Goal: Check status: Verify the current state of an ongoing process or item

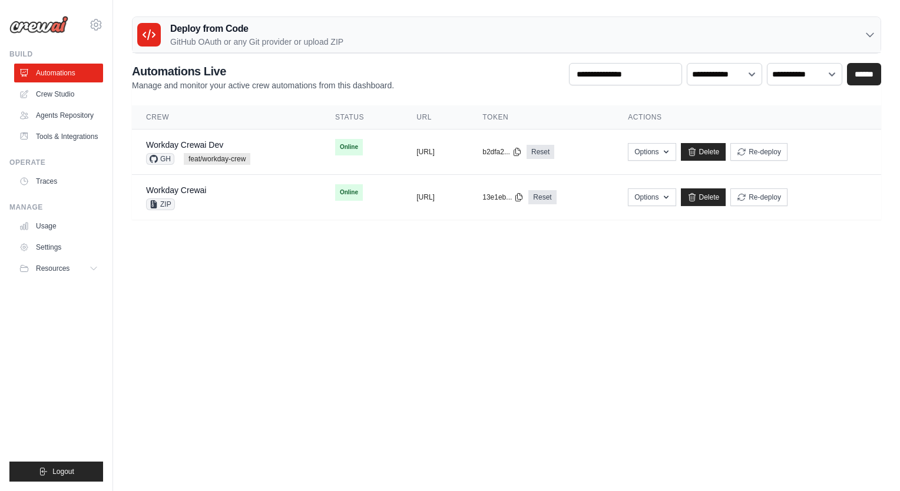
click at [873, 36] on icon at bounding box center [870, 35] width 12 height 12
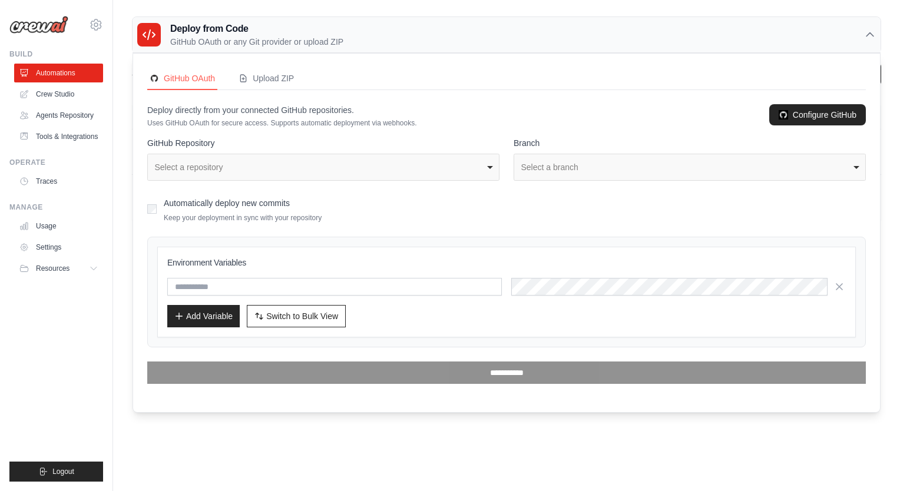
click at [868, 33] on icon at bounding box center [870, 35] width 12 height 12
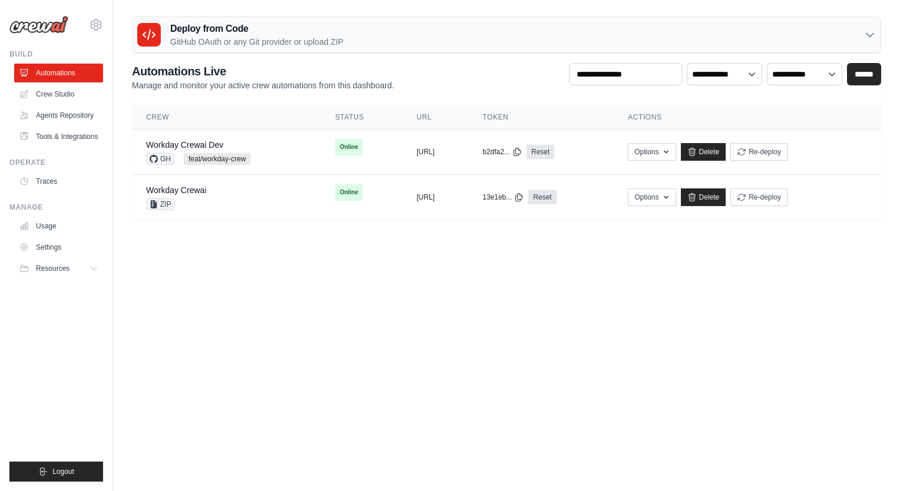
click at [309, 38] on p "GitHub OAuth or any Git provider or upload ZIP" at bounding box center [256, 42] width 173 height 12
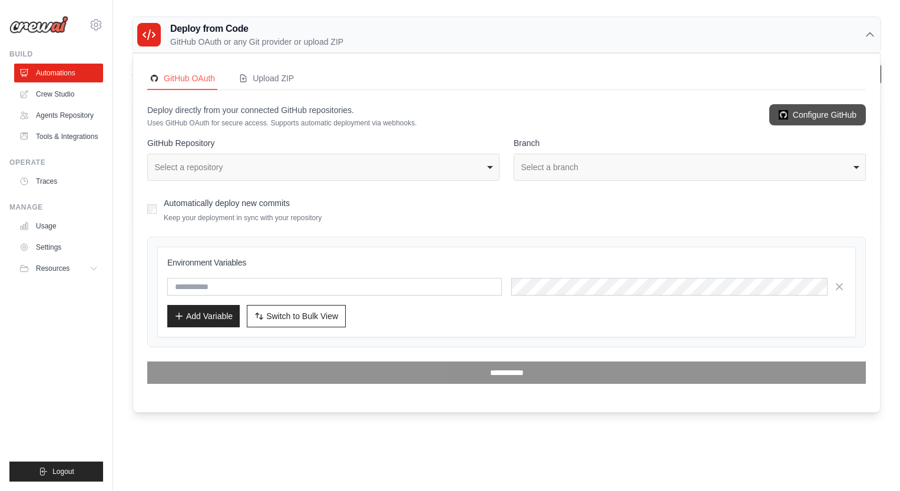
click at [810, 121] on link "Configure GitHub" at bounding box center [818, 114] width 97 height 21
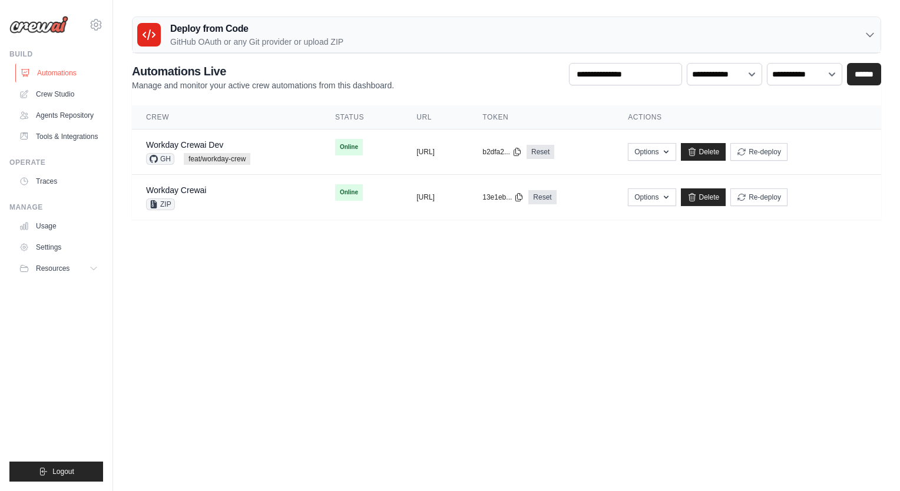
click at [69, 77] on link "Automations" at bounding box center [59, 73] width 89 height 19
click at [67, 97] on link "Crew Studio" at bounding box center [59, 94] width 89 height 19
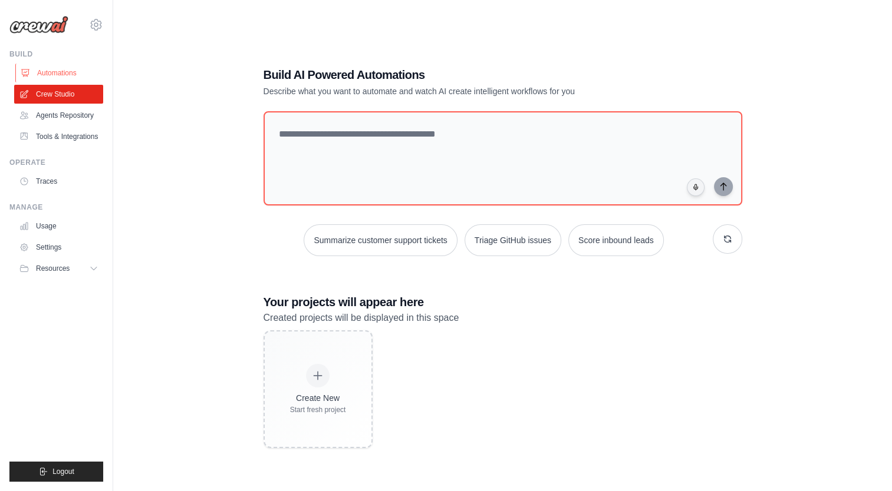
click at [51, 67] on link "Automations" at bounding box center [59, 73] width 89 height 19
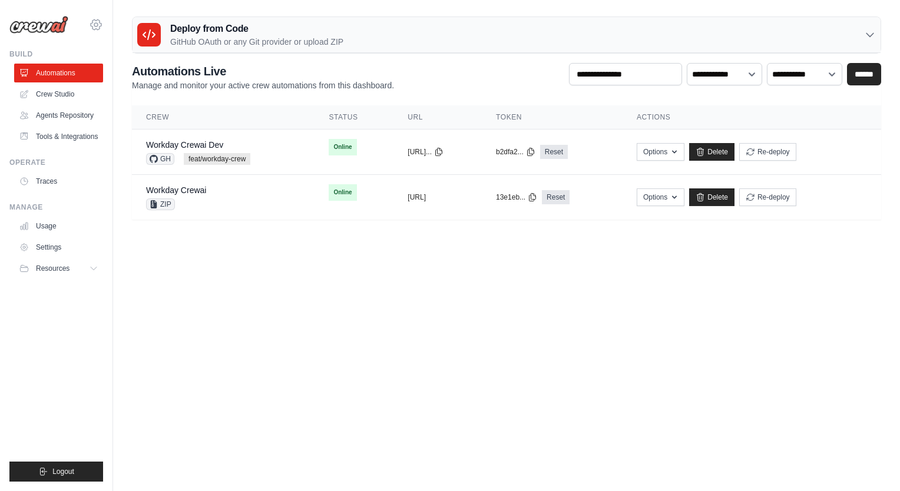
click at [94, 31] on icon at bounding box center [96, 25] width 14 height 14
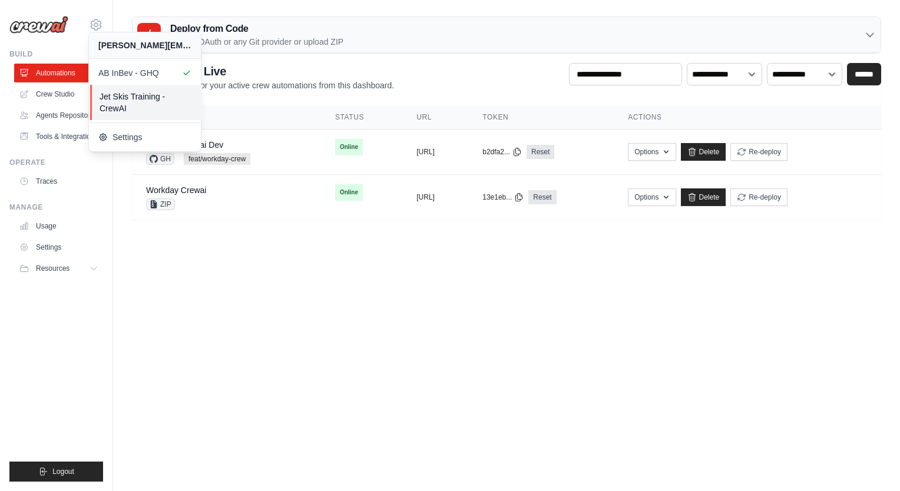
click at [141, 98] on span "Jet Skis Training - CrewAI" at bounding box center [146, 103] width 93 height 24
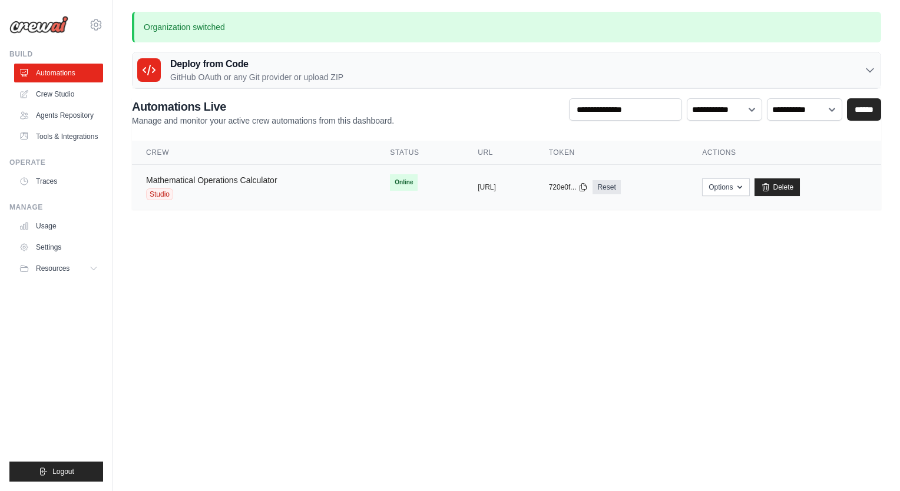
click at [214, 183] on link "Mathematical Operations Calculator" at bounding box center [211, 180] width 131 height 9
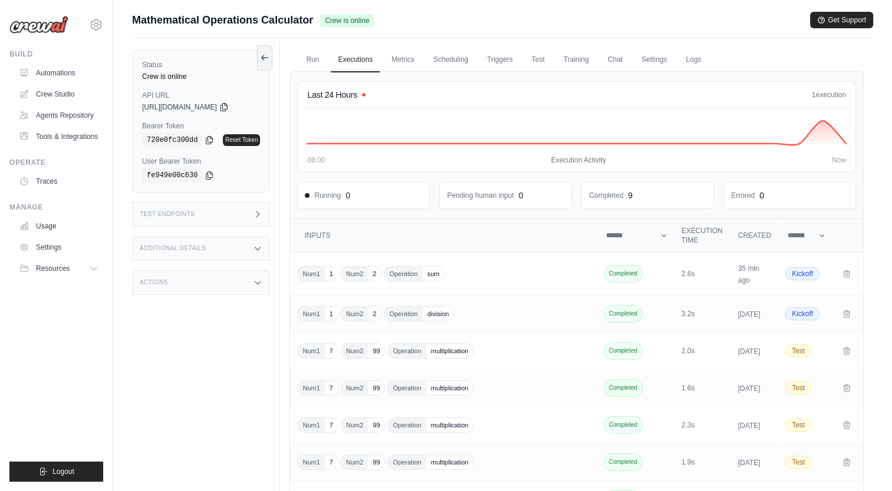
click at [173, 359] on div "Status Crew is online API URL copied [URL][DOMAIN_NAME] Bearer Token copied 720…" at bounding box center [206, 283] width 148 height 491
